Goal: Find specific fact: Find specific fact

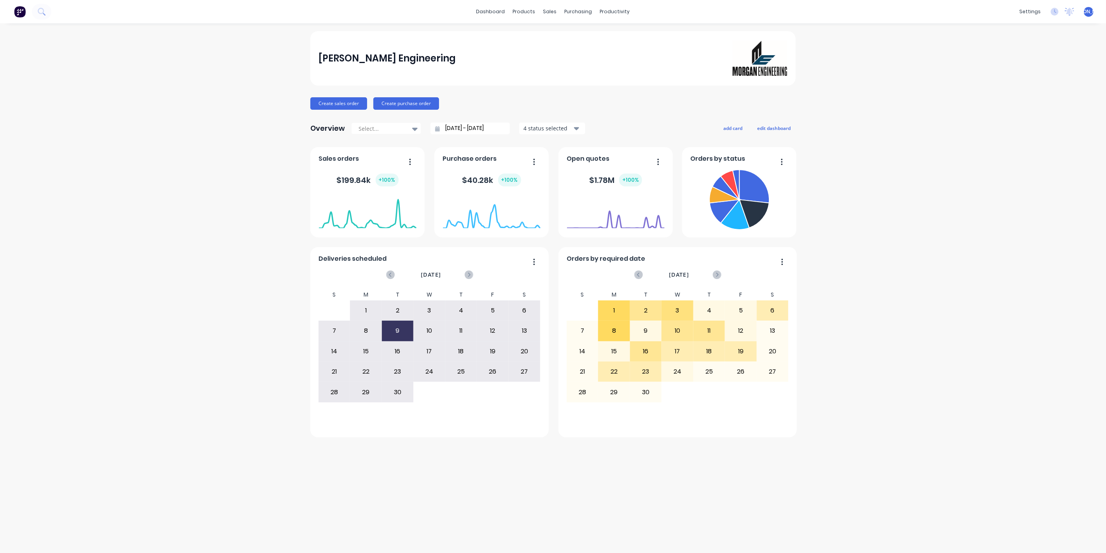
click at [223, 257] on div "[PERSON_NAME] Engineering Create sales order Create purchase order Overview Sel…" at bounding box center [553, 288] width 1106 height 514
click at [570, 39] on div "Sales Orders" at bounding box center [579, 37] width 32 height 7
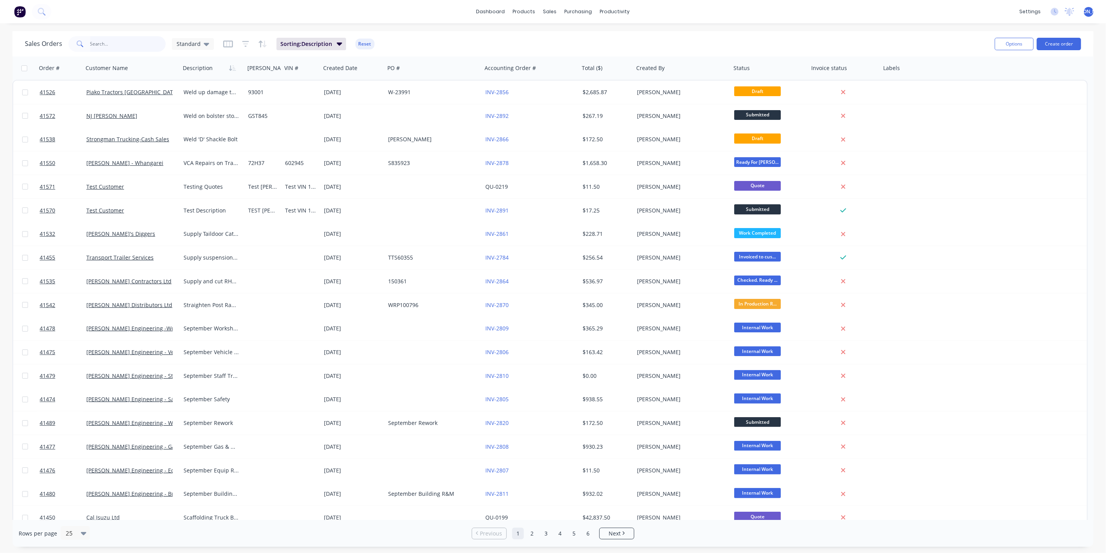
click at [125, 45] on input "text" at bounding box center [128, 44] width 76 height 16
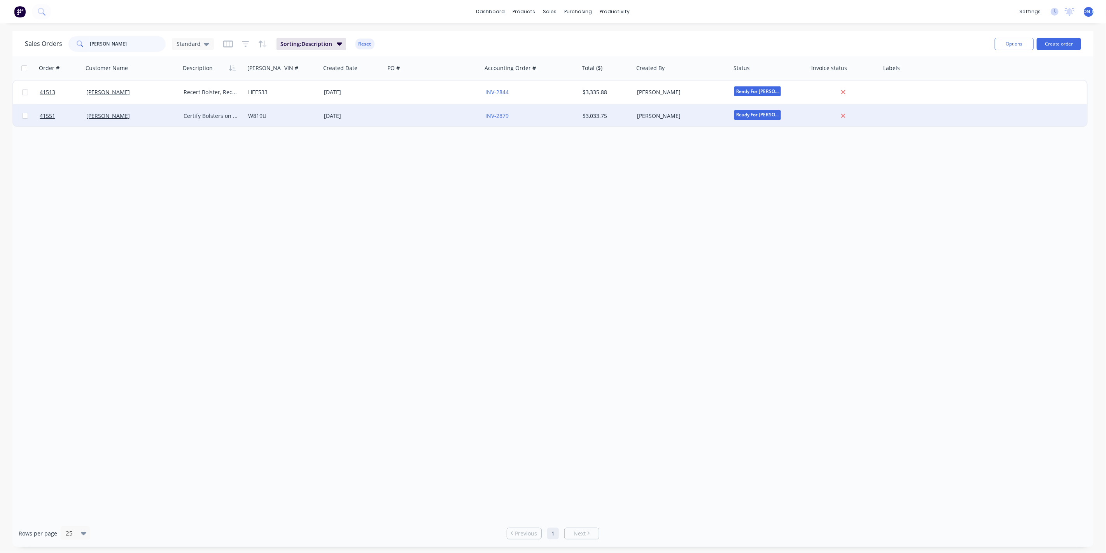
type input "[PERSON_NAME]"
click at [148, 121] on div "[PERSON_NAME]" at bounding box center [131, 115] width 97 height 23
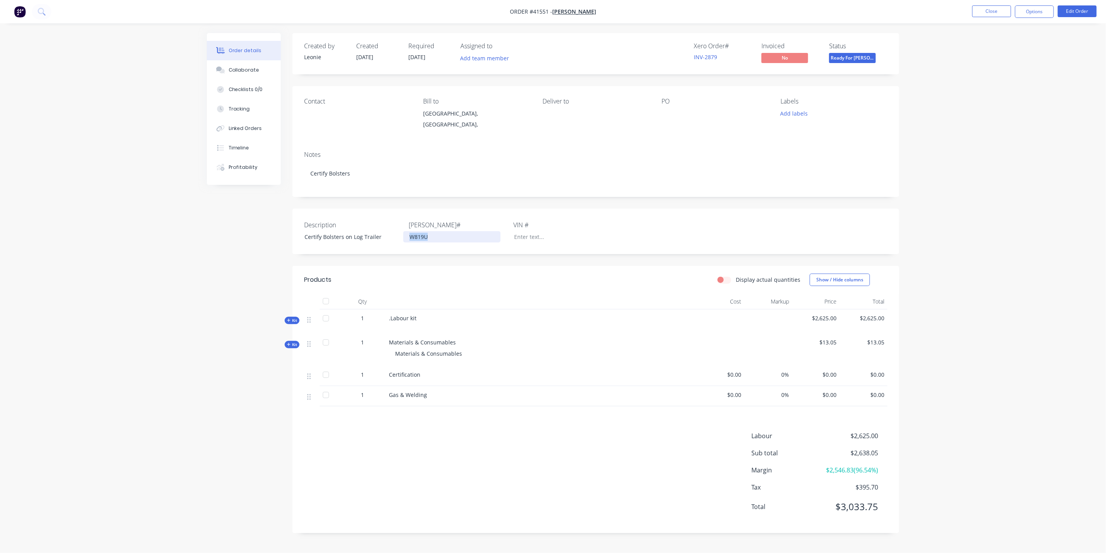
drag, startPoint x: 431, startPoint y: 238, endPoint x: 397, endPoint y: 232, distance: 34.3
click at [397, 232] on div "Description Certify Bolsters on Log Trailer [PERSON_NAME]# W819U VIN #" at bounding box center [595, 230] width 607 height 45
copy div "W819U"
click at [1004, 13] on button "Close" at bounding box center [991, 11] width 39 height 12
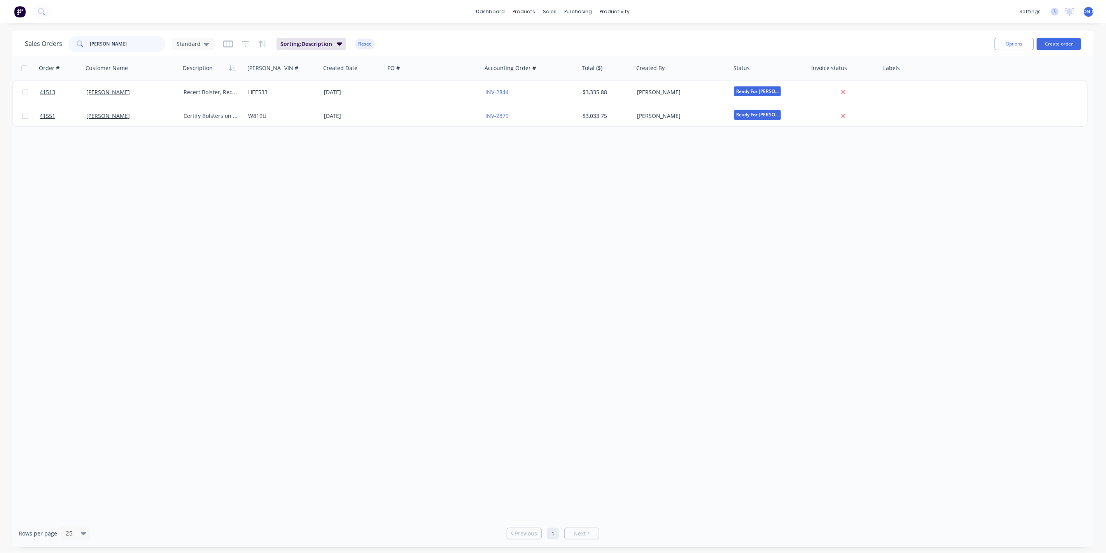
drag, startPoint x: 94, startPoint y: 41, endPoint x: 68, endPoint y: 44, distance: 26.6
click at [68, 44] on div "[PERSON_NAME]" at bounding box center [116, 44] width 97 height 16
drag, startPoint x: 83, startPoint y: 46, endPoint x: 59, endPoint y: 45, distance: 23.7
click at [59, 45] on div "Sales Orders [PERSON_NAME] w Standard" at bounding box center [119, 44] width 189 height 16
drag, startPoint x: 111, startPoint y: 43, endPoint x: 80, endPoint y: 40, distance: 31.2
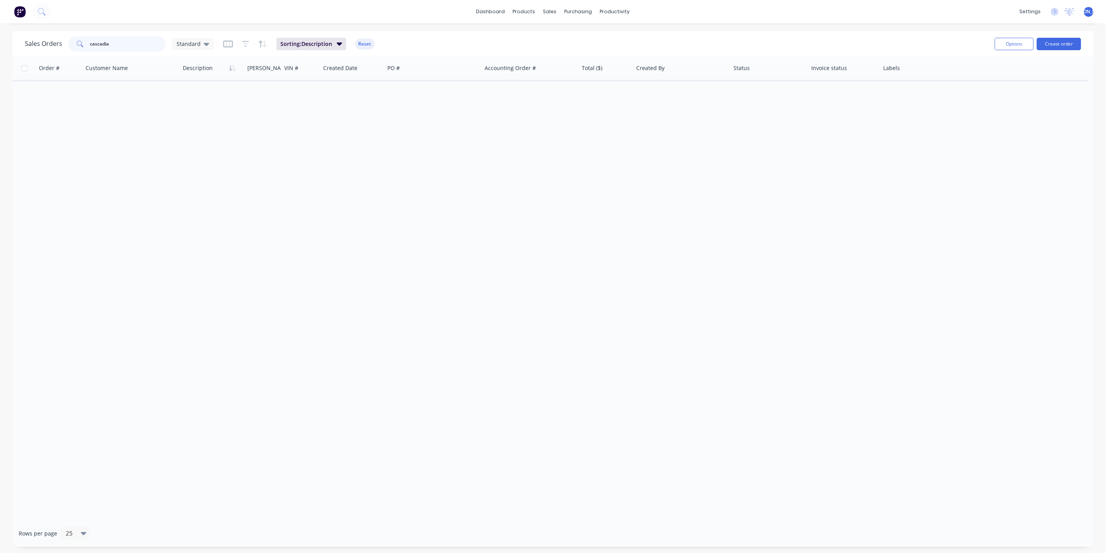
click at [80, 40] on div "cascadia" at bounding box center [116, 44] width 97 height 16
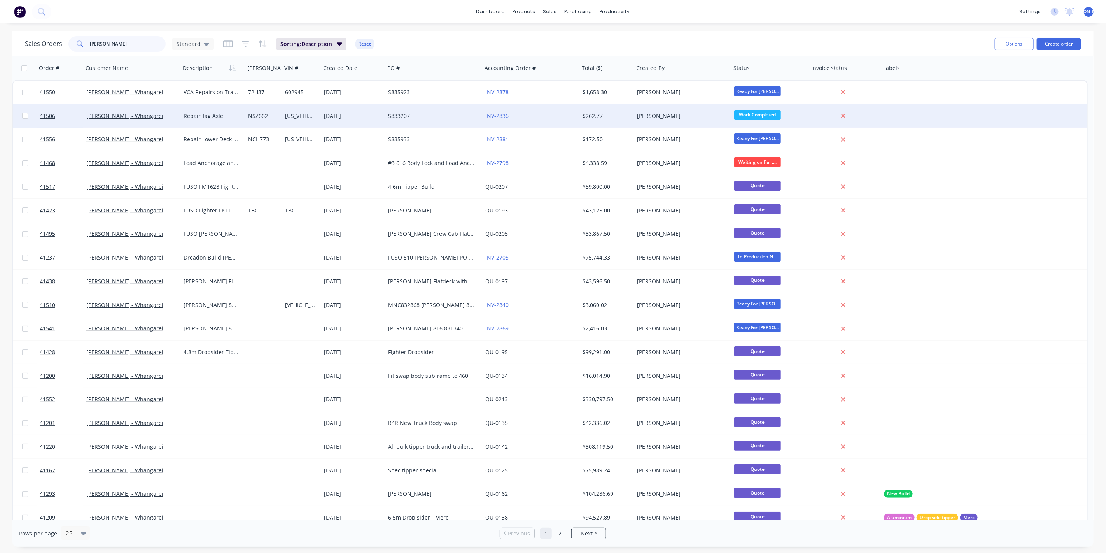
type input "[PERSON_NAME]"
click at [161, 115] on div "[PERSON_NAME] - Whangarei" at bounding box center [129, 116] width 86 height 8
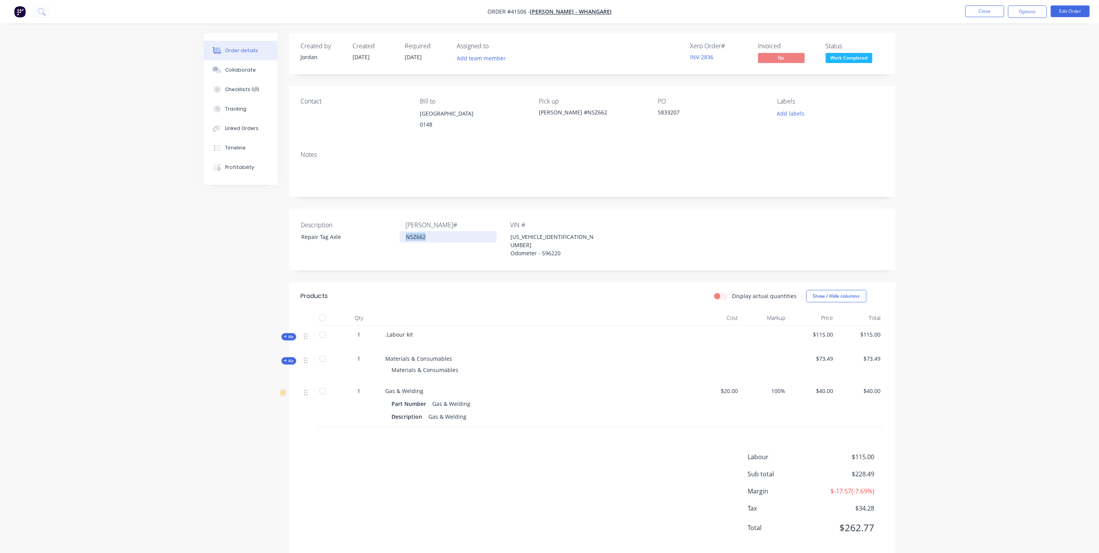
drag, startPoint x: 406, startPoint y: 238, endPoint x: 432, endPoint y: 236, distance: 25.7
click at [432, 236] on div "NSZ662" at bounding box center [448, 236] width 97 height 11
copy div "NSZ662"
click at [980, 10] on button "Close" at bounding box center [984, 11] width 39 height 12
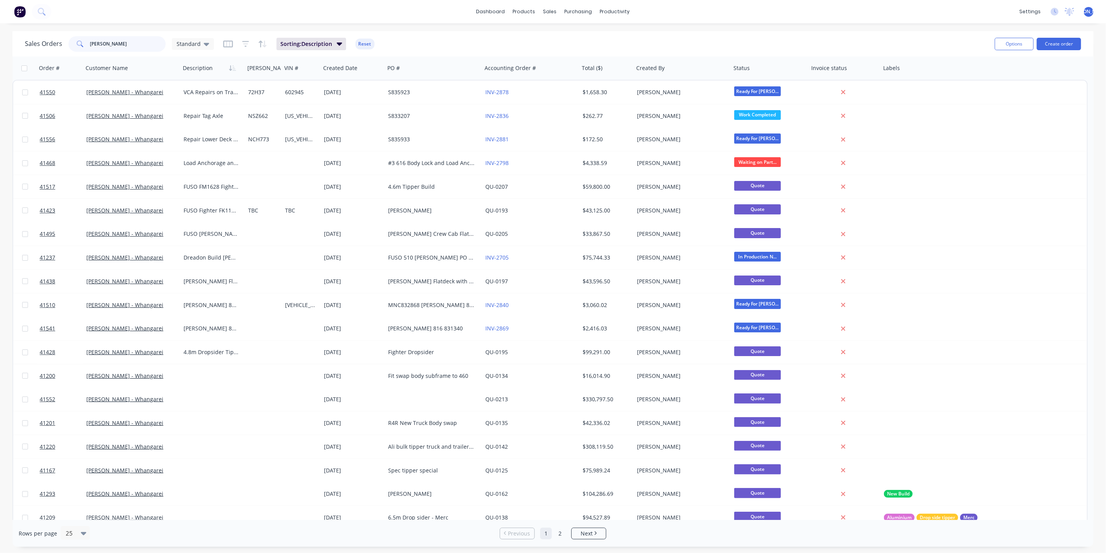
drag, startPoint x: 122, startPoint y: 44, endPoint x: 53, endPoint y: 45, distance: 68.4
click at [53, 45] on div "Sales Orders [PERSON_NAME] Standard" at bounding box center [119, 44] width 189 height 16
type input "[PERSON_NAME]"
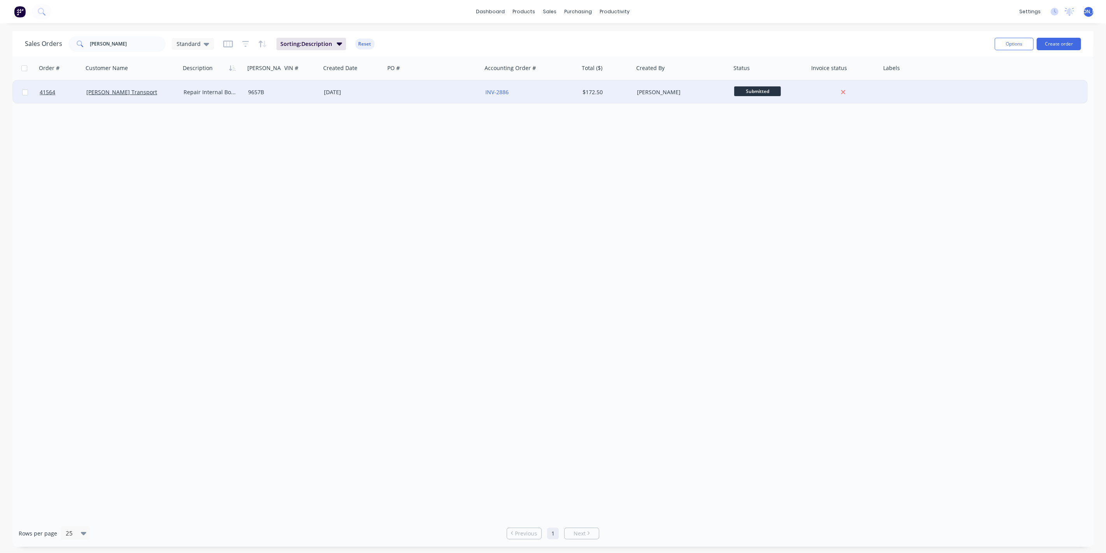
click at [163, 99] on div "[PERSON_NAME] Transport" at bounding box center [131, 91] width 97 height 23
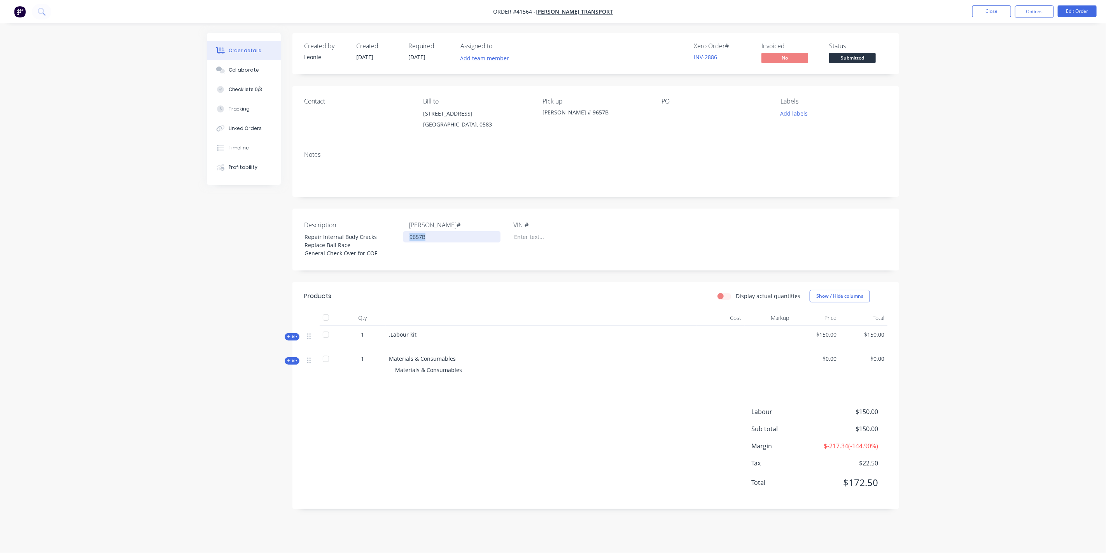
drag, startPoint x: 409, startPoint y: 237, endPoint x: 433, endPoint y: 236, distance: 24.2
click at [433, 236] on div "9657B" at bounding box center [451, 236] width 97 height 11
copy div "9657B"
click at [990, 6] on button "Close" at bounding box center [991, 11] width 39 height 12
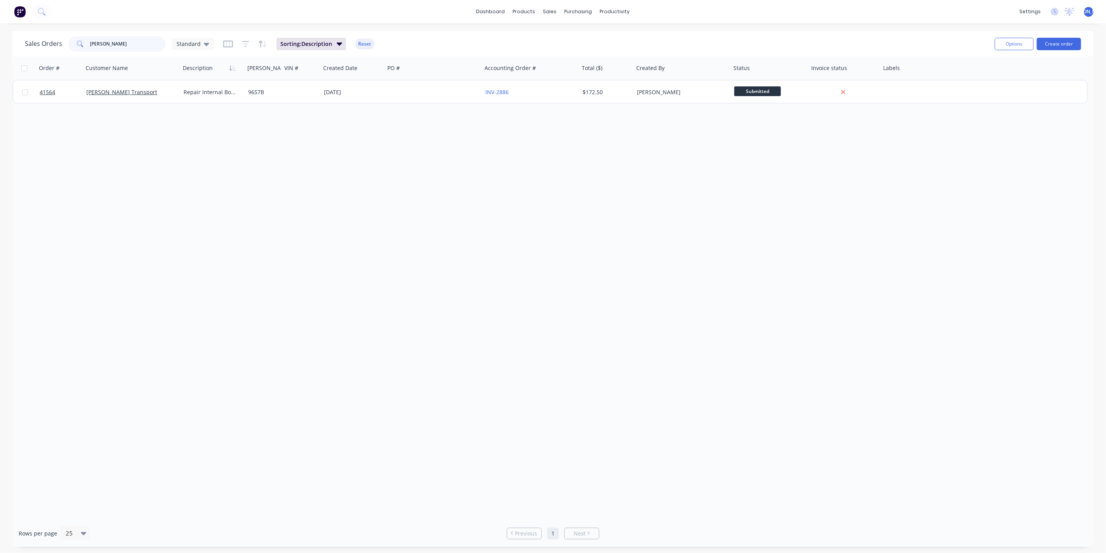
drag, startPoint x: 105, startPoint y: 45, endPoint x: 36, endPoint y: 38, distance: 69.6
click at [36, 38] on div "Sales Orders [PERSON_NAME] Standard" at bounding box center [119, 44] width 189 height 16
type input "[PERSON_NAME]"
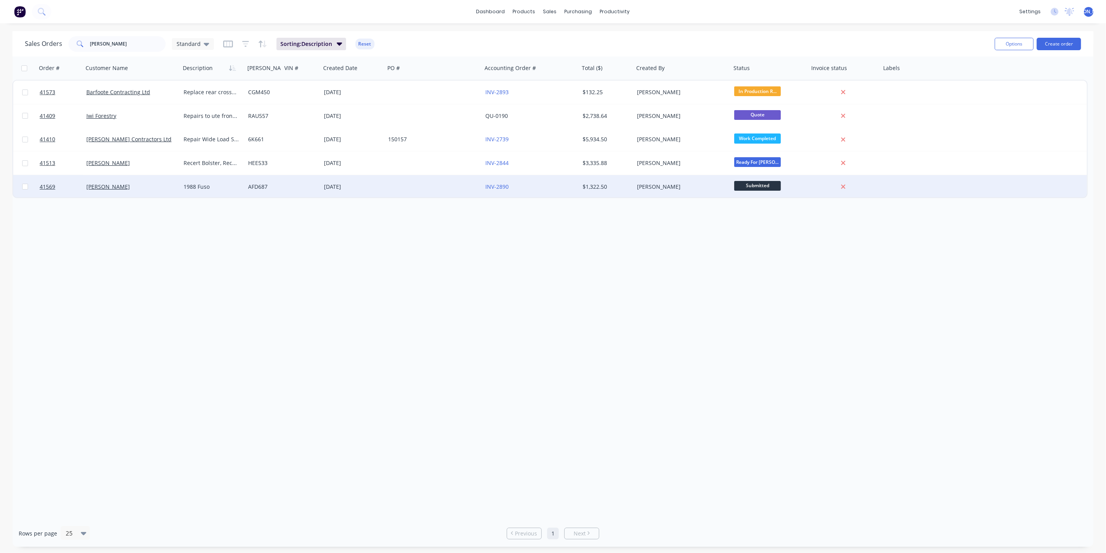
click at [161, 184] on div "[PERSON_NAME]" at bounding box center [129, 187] width 86 height 8
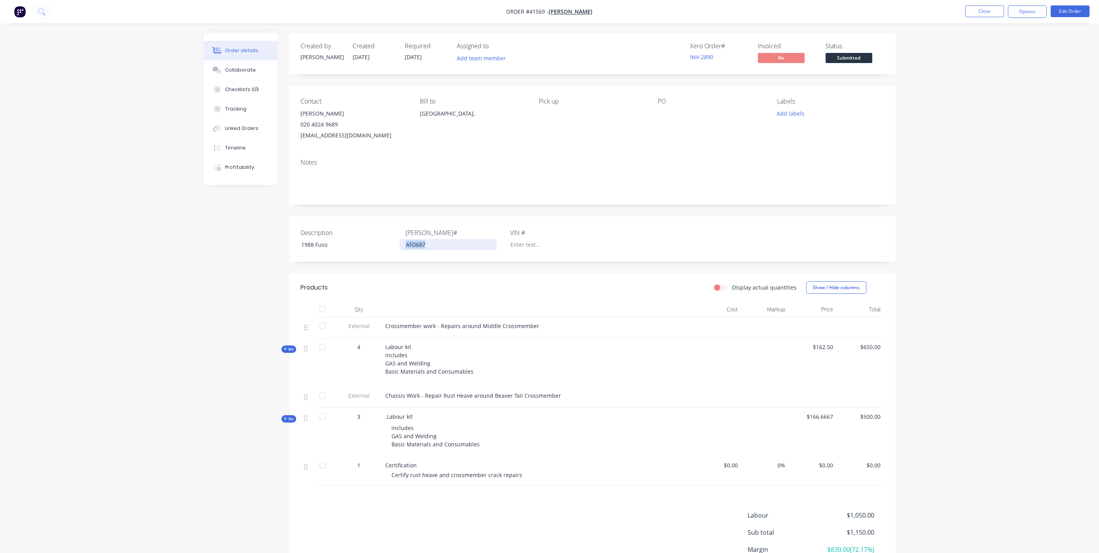
drag, startPoint x: 428, startPoint y: 244, endPoint x: 396, endPoint y: 241, distance: 32.8
click at [396, 241] on div "Description 1988 Fuso [PERSON_NAME]# AFD687 VIN #" at bounding box center [592, 238] width 607 height 45
copy div "AFD687"
click at [575, 164] on div "Notes" at bounding box center [592, 162] width 583 height 7
click at [986, 6] on button "Close" at bounding box center [984, 11] width 39 height 12
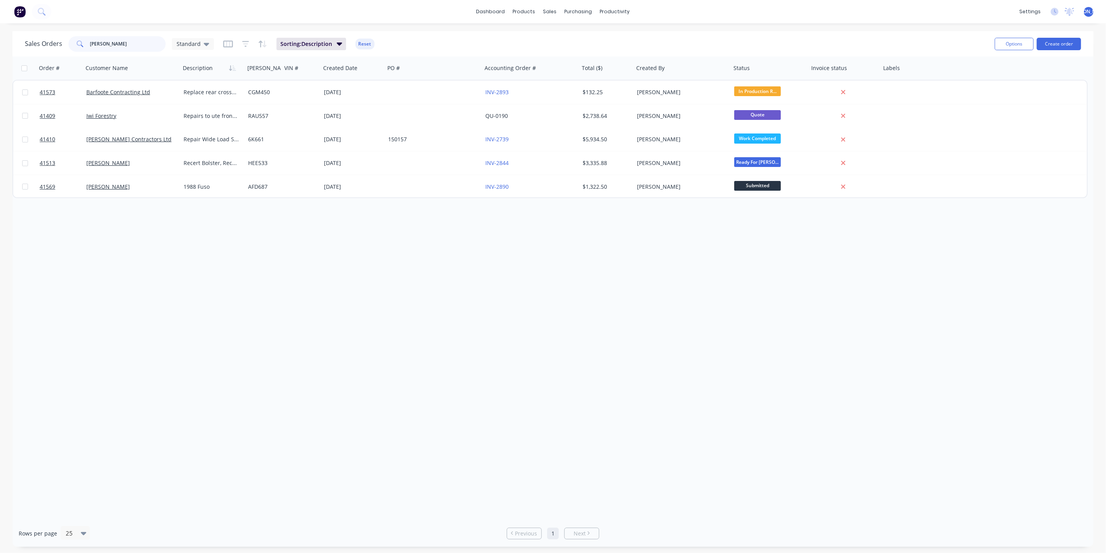
drag, startPoint x: 108, startPoint y: 46, endPoint x: 59, endPoint y: 45, distance: 49.0
click at [59, 45] on div "Sales Orders [PERSON_NAME] Standard" at bounding box center [119, 44] width 189 height 16
